Goal: Task Accomplishment & Management: Manage account settings

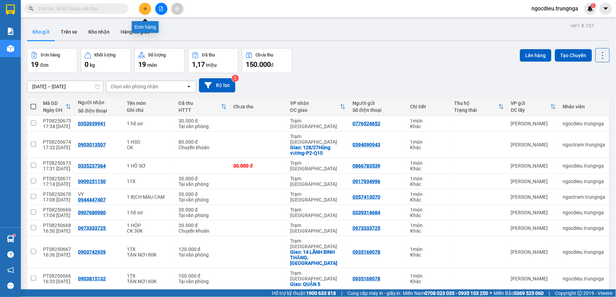
click at [143, 8] on icon "plus" at bounding box center [145, 8] width 5 height 5
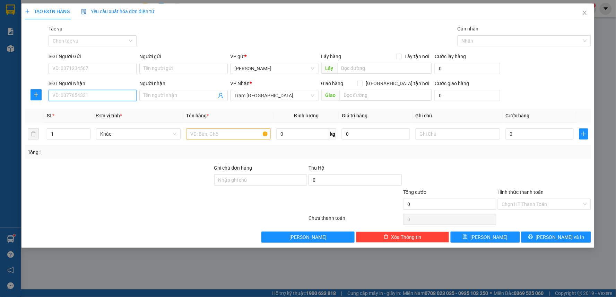
click at [71, 96] on input "SĐT Người Nhận" at bounding box center [93, 95] width 88 height 11
click at [157, 95] on input "Người nhận" at bounding box center [179, 96] width 73 height 8
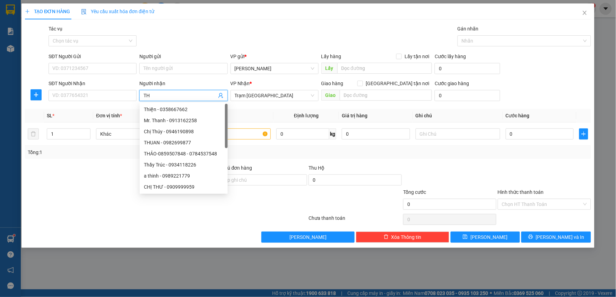
type input "T"
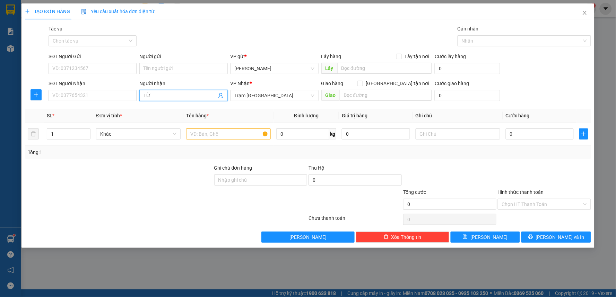
type input "T"
click at [74, 95] on input "SĐT Người Nhận" at bounding box center [93, 95] width 88 height 11
click at [157, 92] on input "Người nhận" at bounding box center [179, 96] width 73 height 8
type input "THÚY"
drag, startPoint x: 174, startPoint y: 97, endPoint x: 122, endPoint y: 108, distance: 53.1
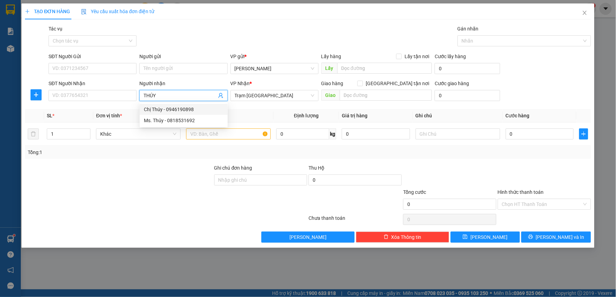
click at [122, 108] on div "Transit Pickup Surcharge Ids Transit Deliver Surcharge Ids Transit Deliver Surc…" at bounding box center [308, 134] width 566 height 218
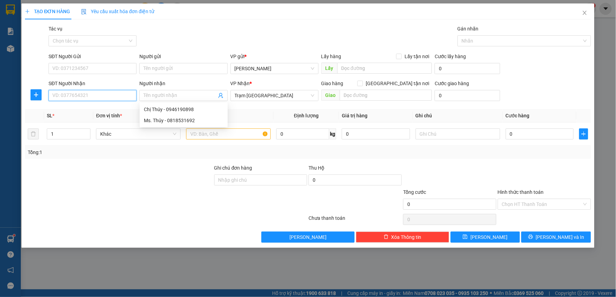
click at [96, 98] on input "SĐT Người Nhận" at bounding box center [93, 95] width 88 height 11
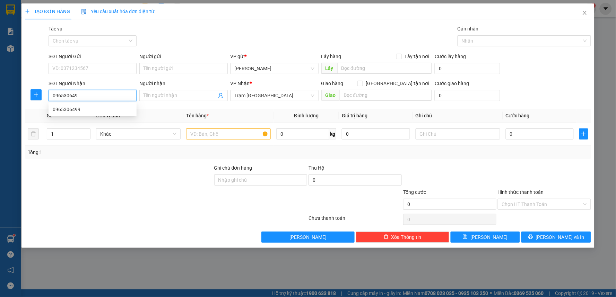
type input "0965306499"
click at [76, 108] on div "0965306499" at bounding box center [93, 110] width 80 height 8
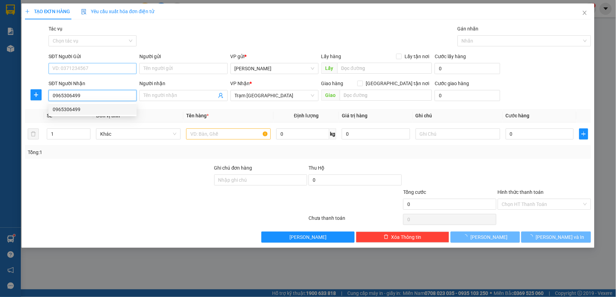
type input "30.000"
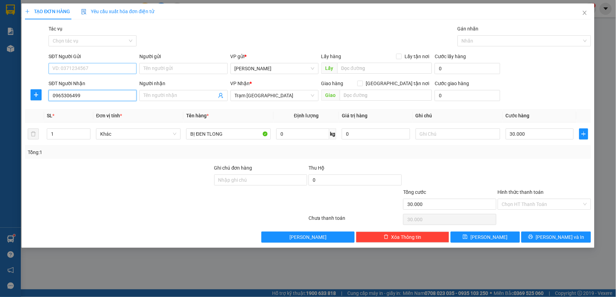
type input "0965306499"
click at [65, 67] on input "SĐT Người Gửi" at bounding box center [93, 68] width 88 height 11
click at [72, 85] on div "0986297260" at bounding box center [93, 83] width 80 height 8
type input "0986297260"
click at [166, 95] on input "Người nhận" at bounding box center [179, 96] width 73 height 8
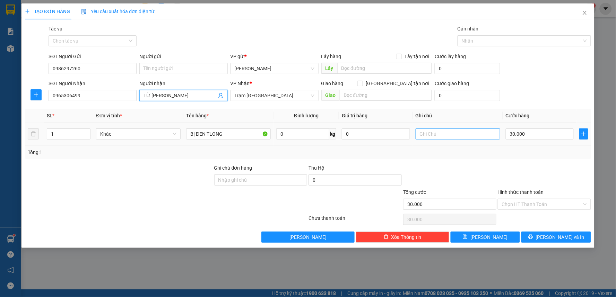
type input "TỪ [PERSON_NAME]"
click at [451, 133] on input "text" at bounding box center [457, 134] width 85 height 11
click at [560, 131] on input "30.000" at bounding box center [539, 134] width 68 height 11
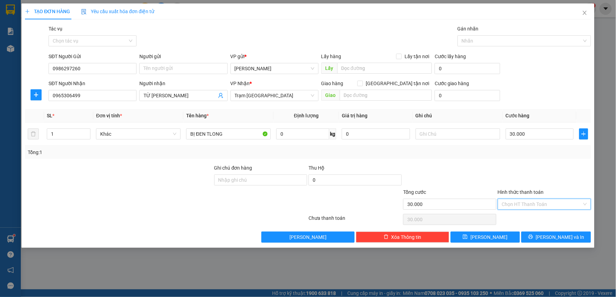
click at [543, 203] on input "Hình thức thanh toán" at bounding box center [542, 204] width 80 height 10
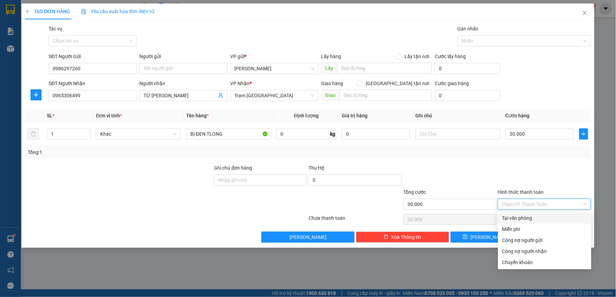
click at [536, 218] on div "Tại văn phòng" at bounding box center [544, 218] width 85 height 8
type input "0"
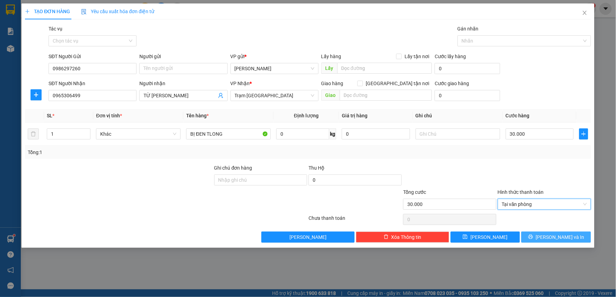
click at [533, 237] on icon "printer" at bounding box center [530, 237] width 5 height 5
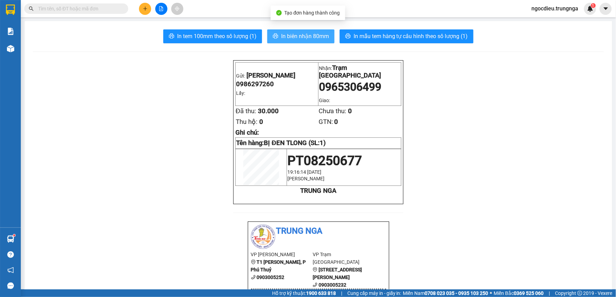
click at [309, 34] on span "In biên nhận 80mm" at bounding box center [305, 36] width 48 height 9
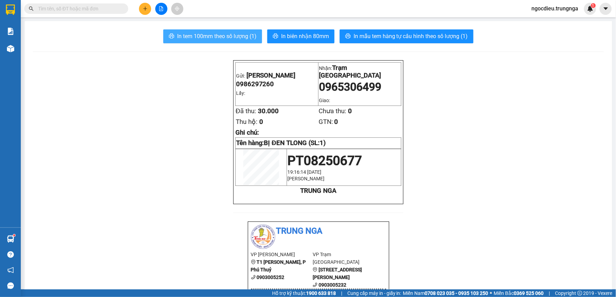
click at [223, 36] on span "In tem 100mm theo số lượng (1)" at bounding box center [216, 36] width 79 height 9
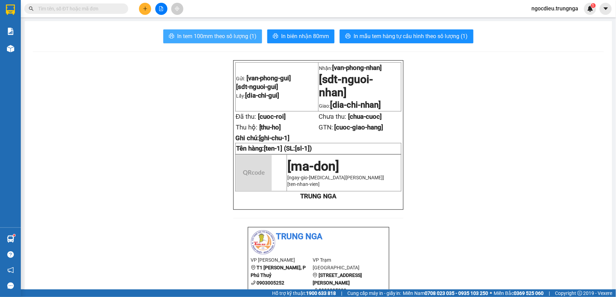
click at [223, 36] on span "In tem 100mm theo số lượng (1)" at bounding box center [216, 36] width 79 height 9
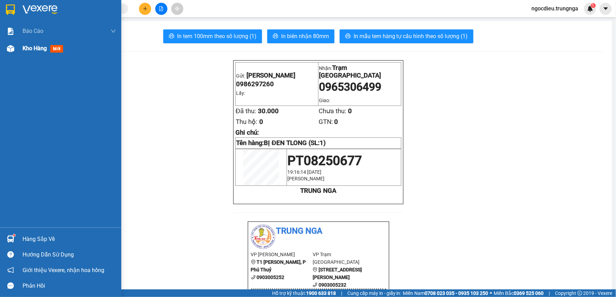
click at [26, 46] on span "Kho hàng" at bounding box center [35, 48] width 24 height 7
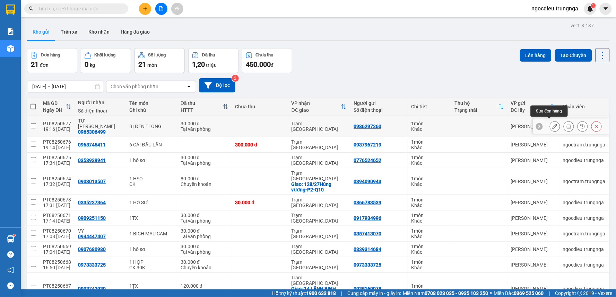
click at [552, 125] on icon at bounding box center [554, 126] width 5 height 5
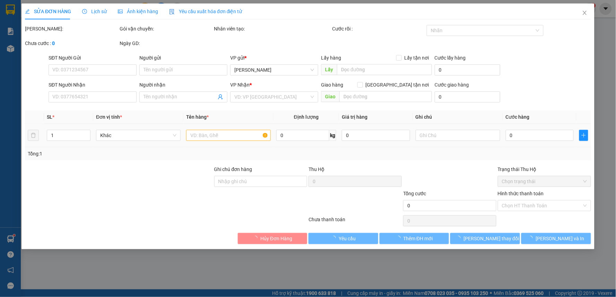
type input "0986297260"
type input "0965306499"
type input "TỪ [PERSON_NAME]"
type input "30.000"
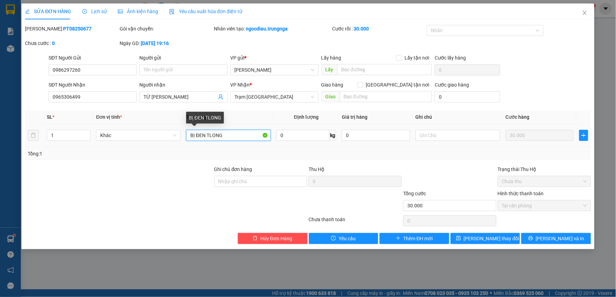
click at [205, 132] on input "BỊ ĐEN TLONG" at bounding box center [228, 135] width 85 height 11
type input "BỊ ĐỎ TLONG"
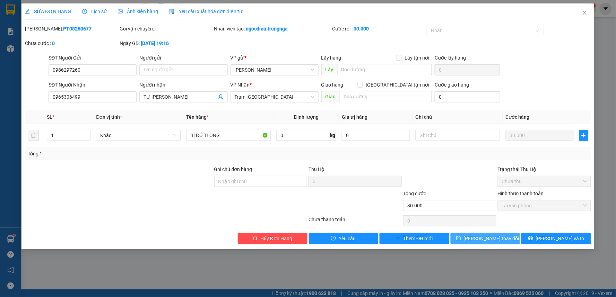
click at [491, 239] on span "[PERSON_NAME] thay đổi" at bounding box center [491, 239] width 55 height 8
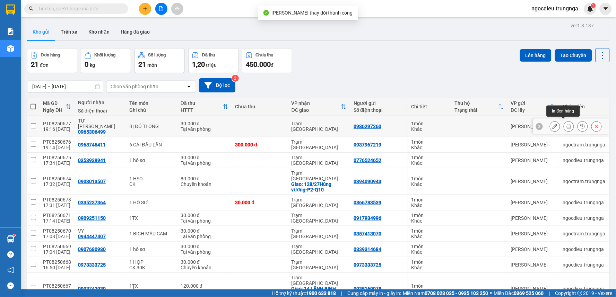
click at [566, 125] on icon at bounding box center [568, 126] width 5 height 5
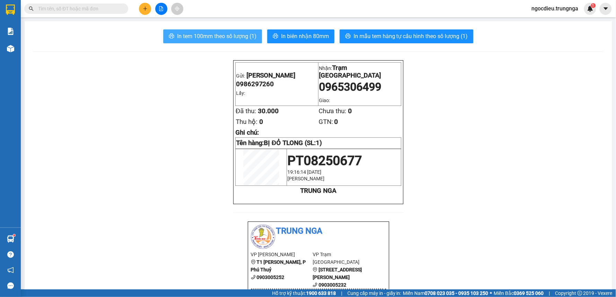
click at [235, 40] on span "In tem 100mm theo số lượng (1)" at bounding box center [216, 36] width 79 height 9
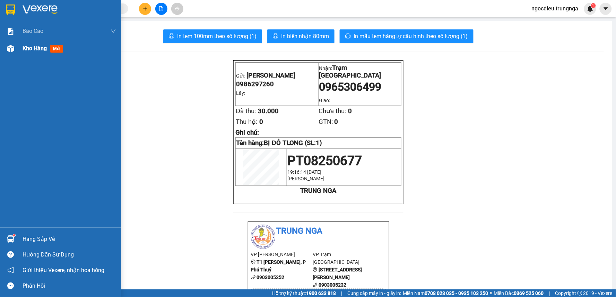
click at [31, 46] on span "Kho hàng" at bounding box center [35, 48] width 24 height 7
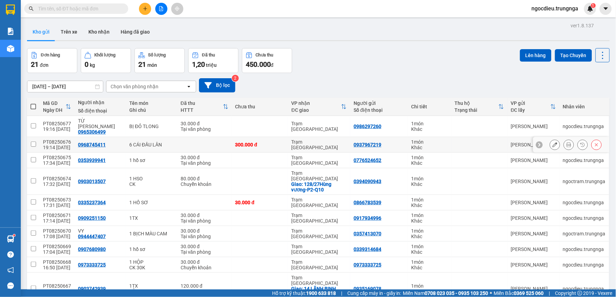
click at [566, 141] on button at bounding box center [569, 145] width 10 height 12
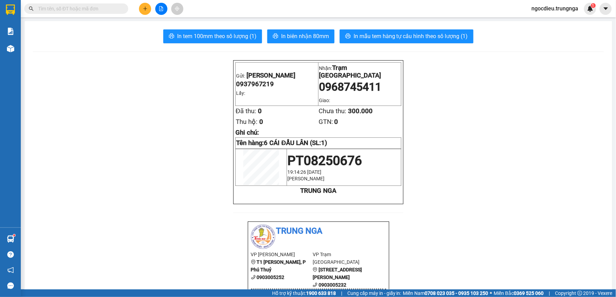
scroll to position [192, 0]
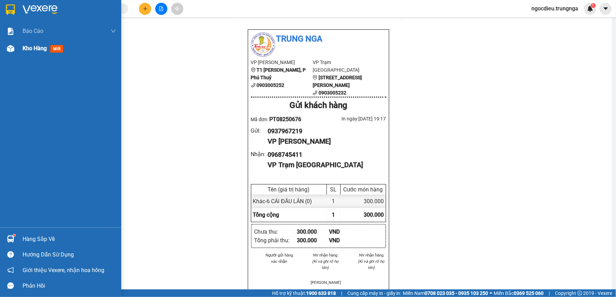
click at [43, 51] on span "Kho hàng" at bounding box center [35, 48] width 24 height 7
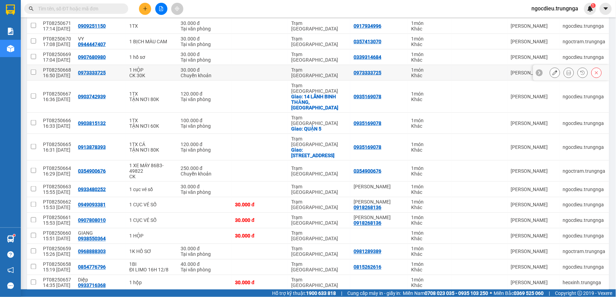
scroll to position [38, 0]
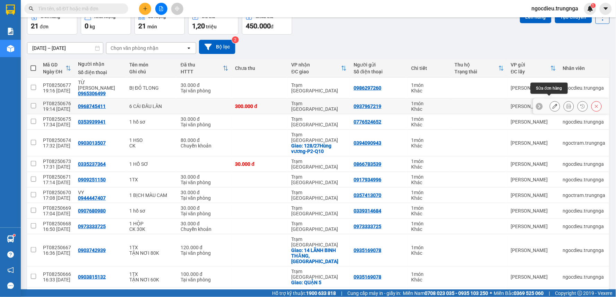
click at [552, 104] on icon at bounding box center [554, 106] width 5 height 5
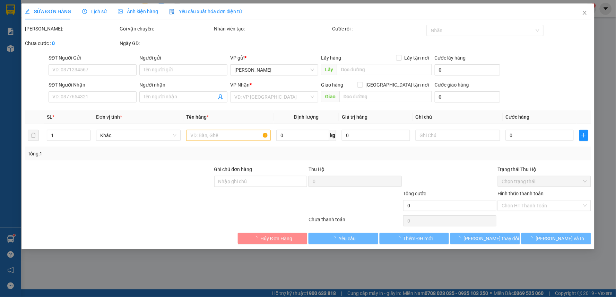
type input "0937967219"
type input "0968745411"
type input "300.000"
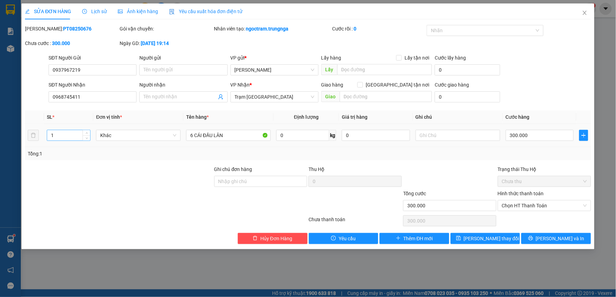
click at [62, 139] on input "1" at bounding box center [68, 135] width 43 height 10
type input "6"
click at [498, 237] on span "[PERSON_NAME] thay đổi" at bounding box center [491, 239] width 55 height 8
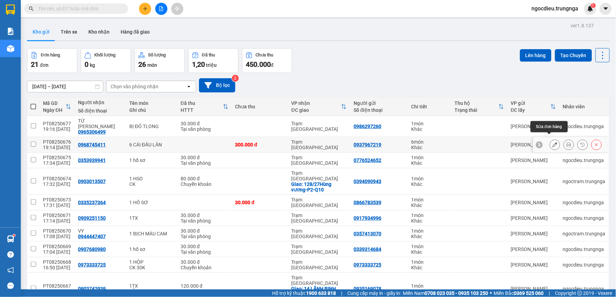
click at [566, 142] on icon at bounding box center [568, 144] width 5 height 5
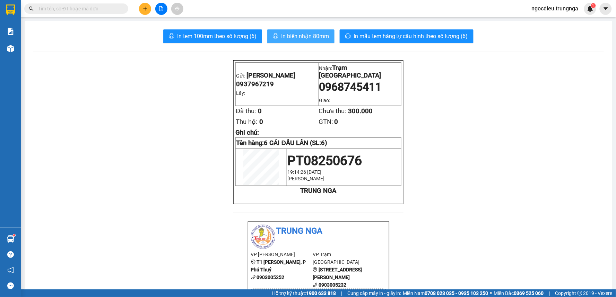
click at [319, 38] on span "In biên nhận 80mm" at bounding box center [305, 36] width 48 height 9
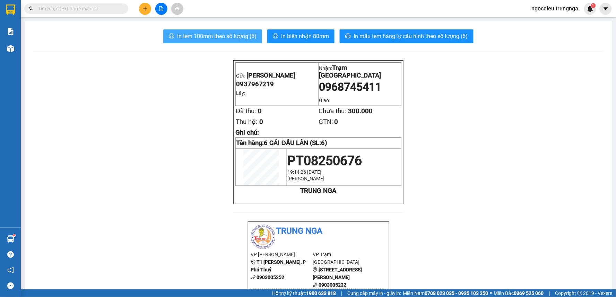
click at [196, 35] on span "In tem 100mm theo số lượng (6)" at bounding box center [216, 36] width 79 height 9
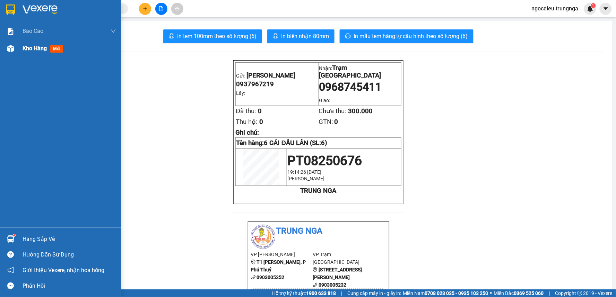
click at [32, 49] on span "Kho hàng" at bounding box center [35, 48] width 24 height 7
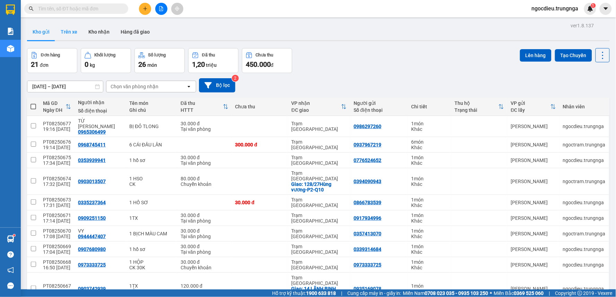
click at [70, 30] on button "Trên xe" at bounding box center [69, 32] width 28 height 17
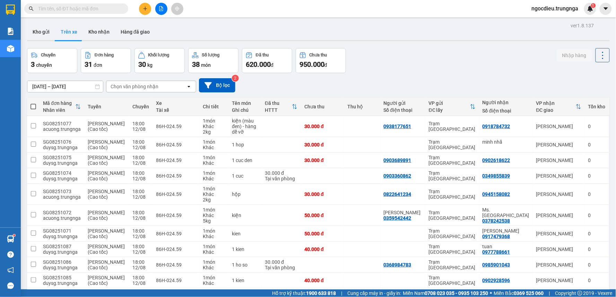
scroll to position [67, 0]
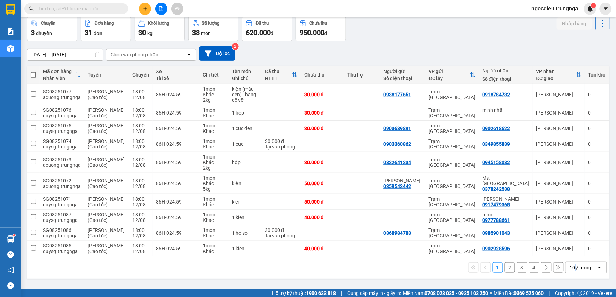
click at [570, 269] on div "10 / trang" at bounding box center [580, 267] width 21 height 7
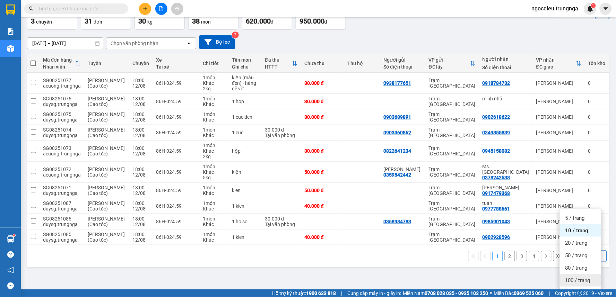
click at [565, 277] on span "100 / trang" at bounding box center [577, 280] width 25 height 7
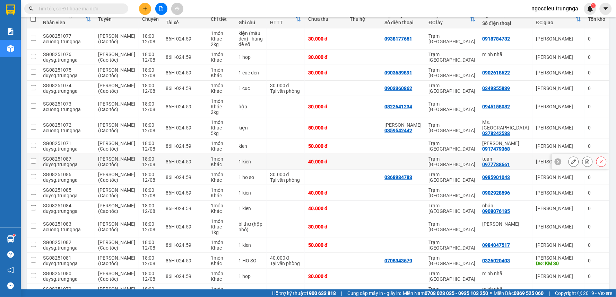
scroll to position [0, 0]
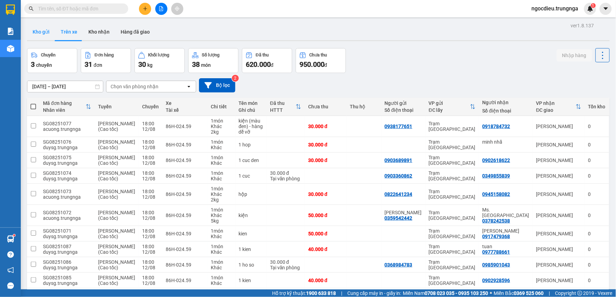
click at [47, 27] on button "Kho gửi" at bounding box center [41, 32] width 28 height 17
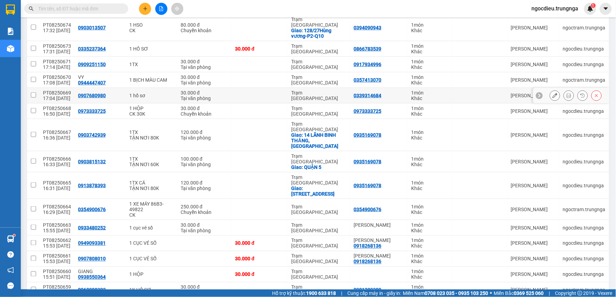
scroll to position [77, 0]
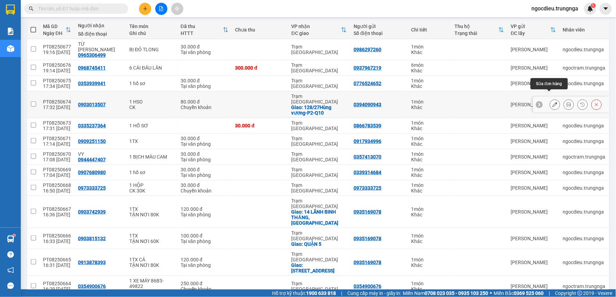
click at [552, 102] on icon at bounding box center [554, 104] width 5 height 5
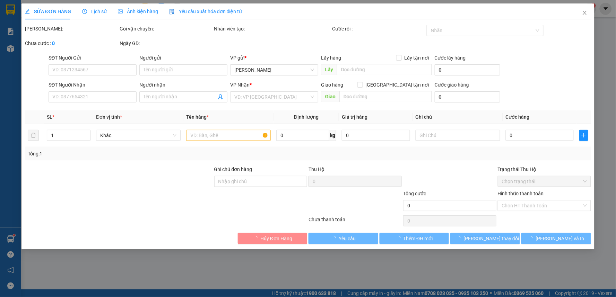
type input "0394090943"
type input "0903013507"
checkbox input "true"
type input "128/27Hùng vương-P2-Q10"
type input "ĐI 0H 13/8"
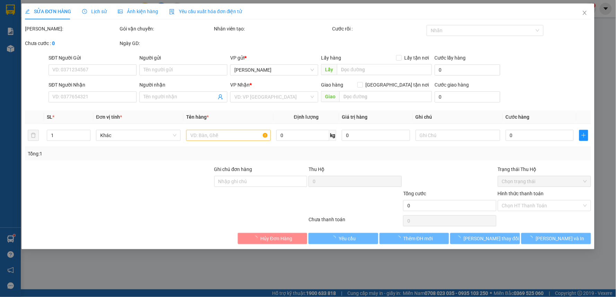
type input "80.000"
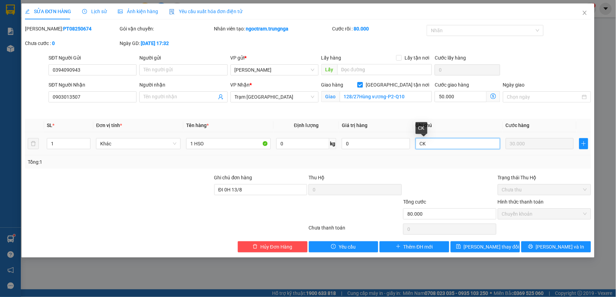
click at [454, 149] on input "CK" at bounding box center [457, 143] width 85 height 11
type input "C"
type input "TẬN NƠI 50K CK 80K"
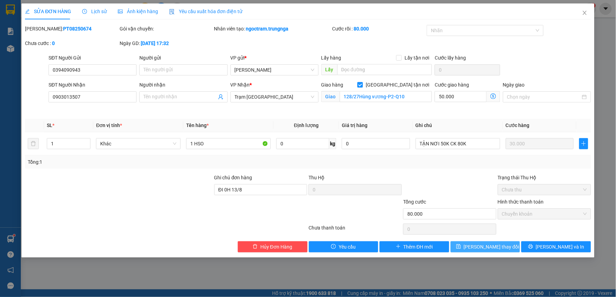
click at [480, 248] on span "[PERSON_NAME] thay đổi" at bounding box center [491, 247] width 55 height 8
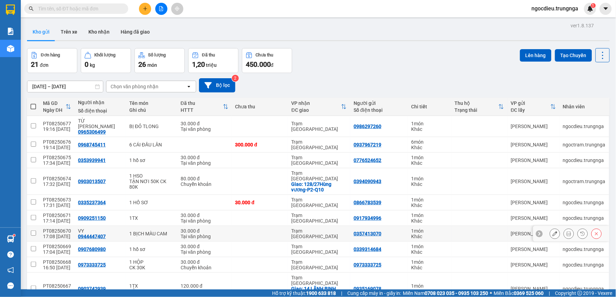
scroll to position [205, 0]
